Goal: Information Seeking & Learning: Learn about a topic

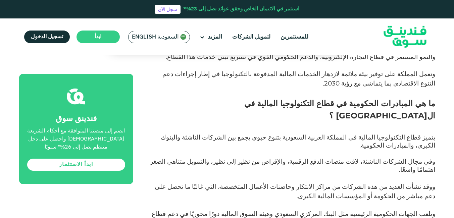
scroll to position [488, 0]
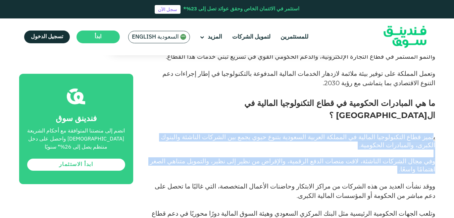
drag, startPoint x: 434, startPoint y: 100, endPoint x: 170, endPoint y: 122, distance: 265.2
copy div "تميز قطاع التكنولوجيا المالية في المملكة العربية السعودية بتنوع حيوي يجمع بين ا…"
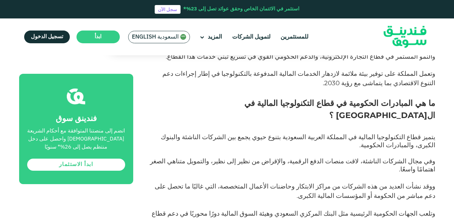
click at [244, 182] on p "ووقد نشأت العديد من هذه الشركات من مراكز الابتكار وحاضنات الأعمال المتخصصة، الت…" at bounding box center [291, 196] width 287 height 28
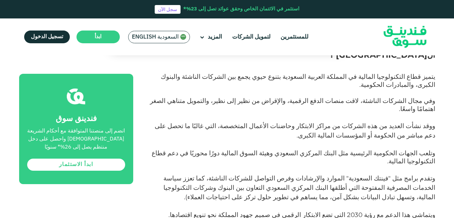
scroll to position [555, 0]
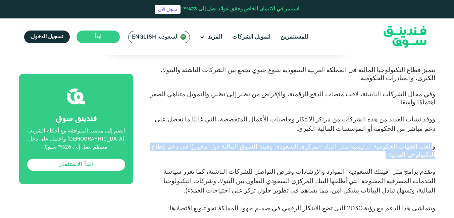
drag, startPoint x: 433, startPoint y: 94, endPoint x: 343, endPoint y: 98, distance: 89.7
click at [343, 143] on p "وتلعب الجهات الحكومية الرئيسية مثل البنك المركزي السعودي وهيئة السوق المالية دو…" at bounding box center [291, 155] width 287 height 24
copy span "تلعب الجهات الحكومية الرئيسية مثل البنك المركزي السعودي وهيئة السوق المالية دور…"
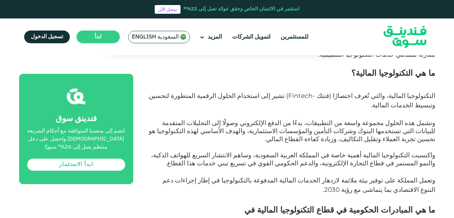
scroll to position [380, 0]
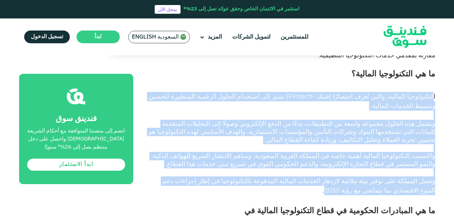
drag, startPoint x: 434, startPoint y: 88, endPoint x: 410, endPoint y: 167, distance: 82.6
copy div "loremipsum dolorsi، ametc aُeli seddoeًt (inci - Utlabor ) etdo mag aliquae adm…"
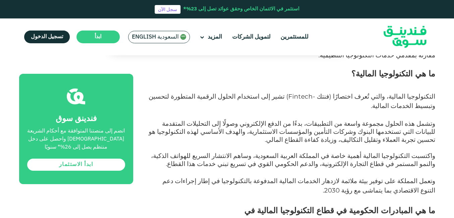
click at [273, 177] on p "وتعمل المملكة على توفير بيئة ملائمة لازدهار الخدمات المالية المدفوعة بالتكنولوج…" at bounding box center [291, 191] width 287 height 28
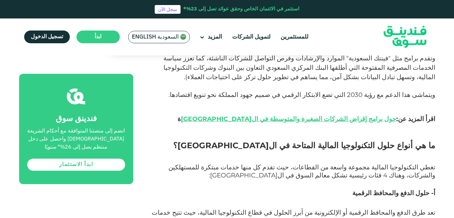
scroll to position [689, 0]
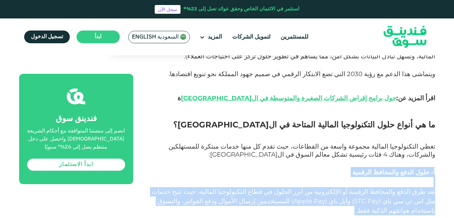
drag, startPoint x: 435, startPoint y: 110, endPoint x: 244, endPoint y: 148, distance: 194.5
copy div "أ- حلول الدفع والمحافظ الرقمية تعد طرق الدفع والمحافظ الرقمية أو الإلكترونية من…"
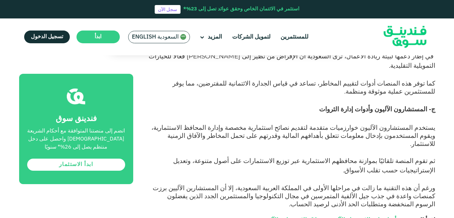
scroll to position [971, 0]
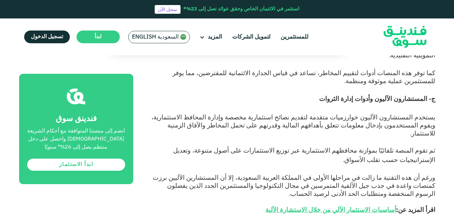
scroll to position [980, 0]
